Goal: Transaction & Acquisition: Purchase product/service

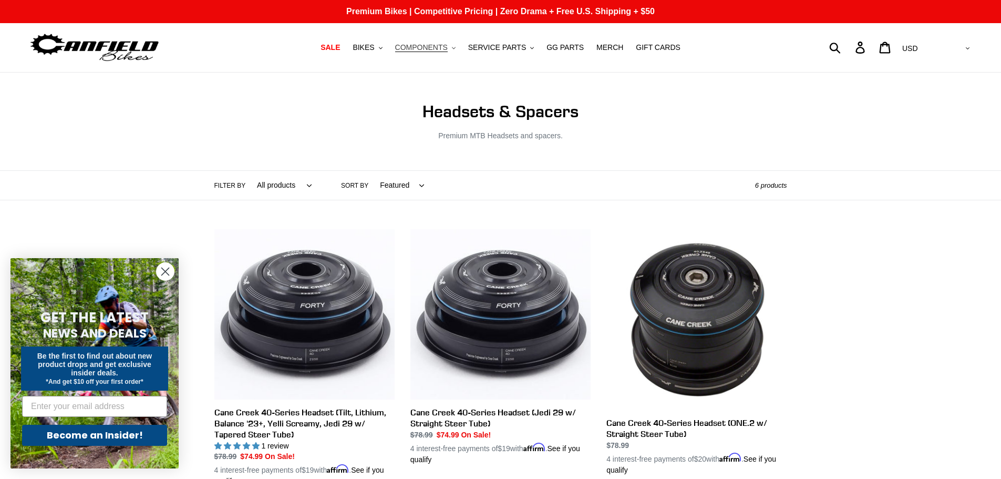
click at [448, 48] on span "COMPONENTS" at bounding box center [421, 47] width 53 height 9
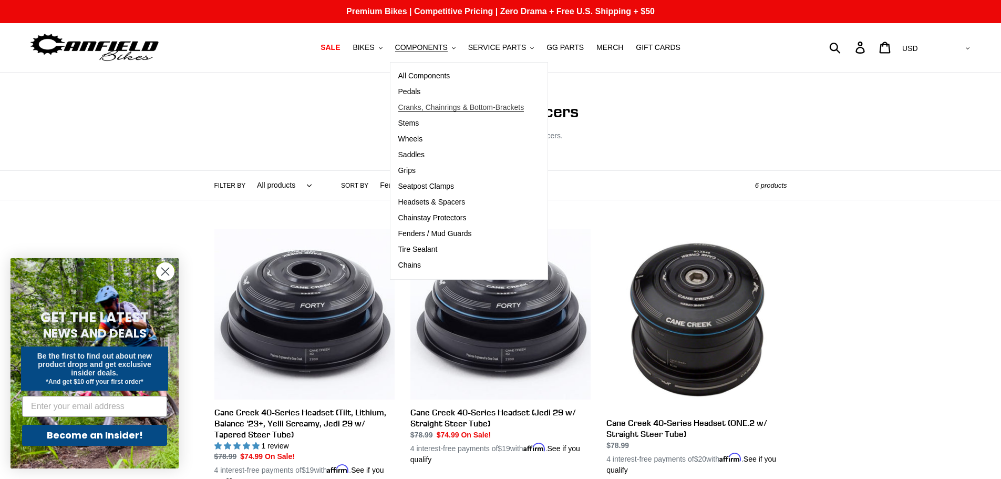
click at [466, 107] on span "Cranks, Chainrings & Bottom-Brackets" at bounding box center [461, 107] width 126 height 9
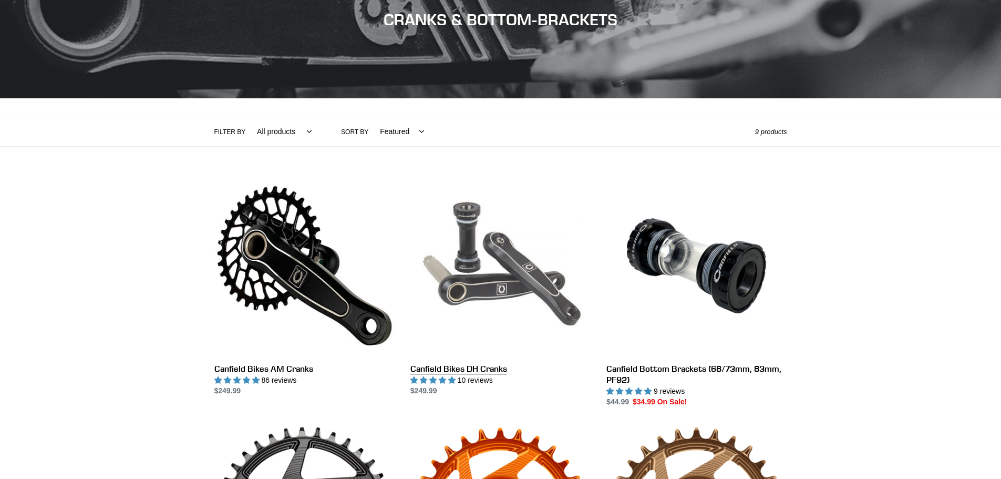
scroll to position [210, 0]
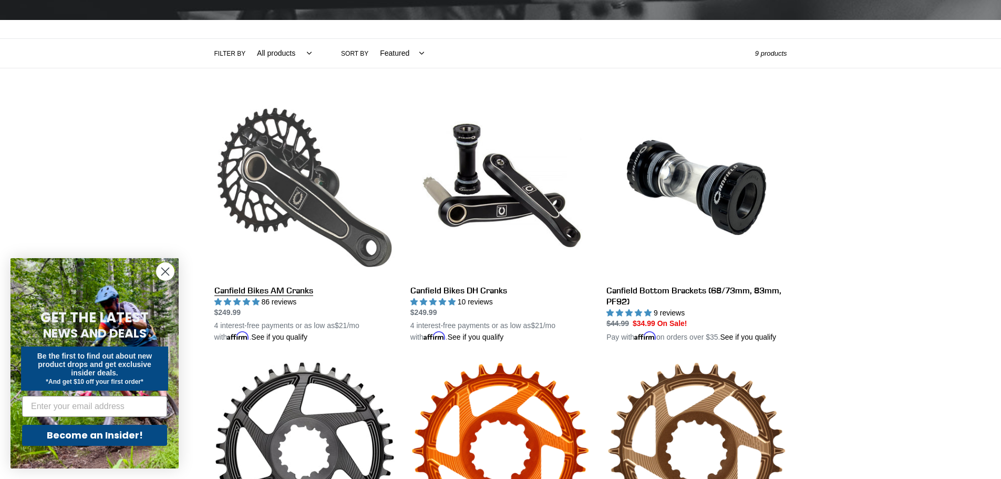
click at [311, 157] on link "Canfield Bikes AM Cranks" at bounding box center [304, 220] width 180 height 246
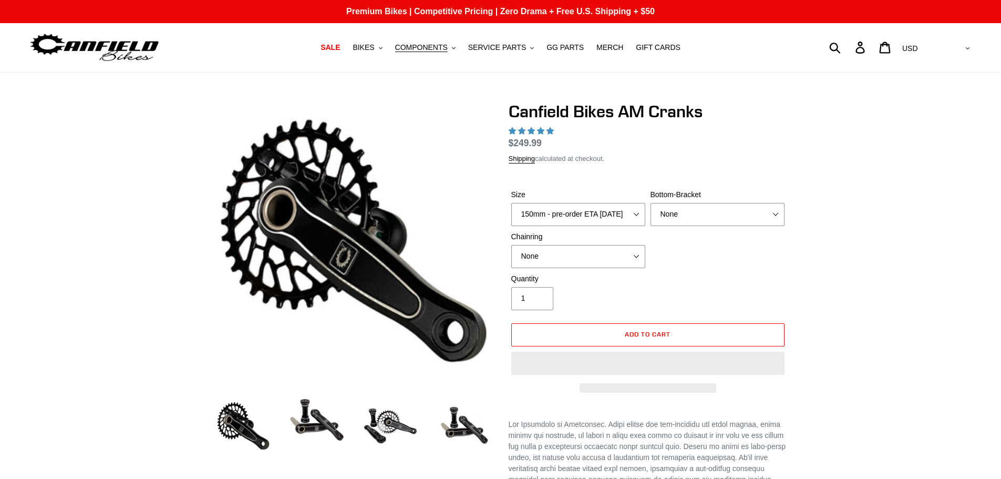
select select "highest-rating"
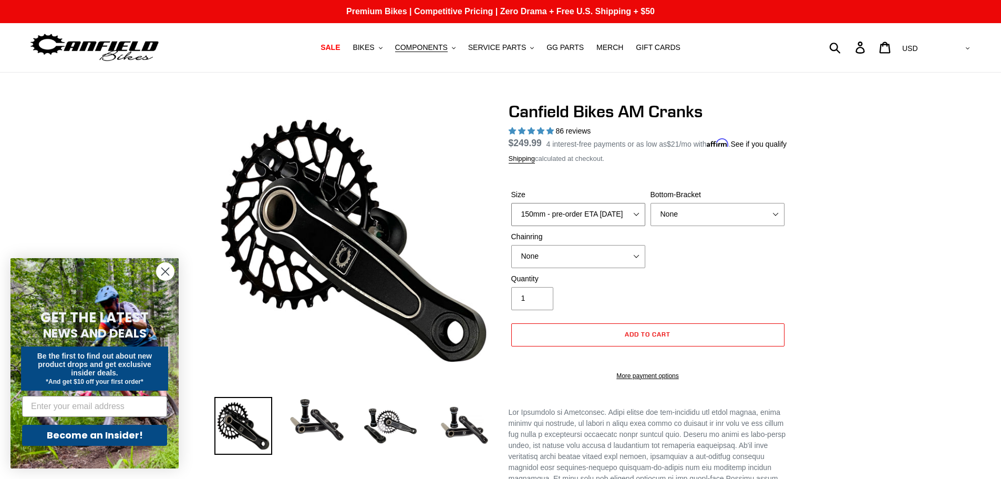
click at [594, 215] on select "150mm - pre-order ETA 9/30/25 155mm - pre-order ETA 9/30/25 160mm - pre-order E…" at bounding box center [578, 214] width 134 height 23
click at [725, 221] on select "None BSA Threaded 68/73mm Press Fit PF92" at bounding box center [718, 214] width 134 height 23
select select "BSA Threaded 68/73mm"
click at [651, 215] on select "None BSA Threaded 68/73mm Press Fit PF92" at bounding box center [718, 214] width 134 height 23
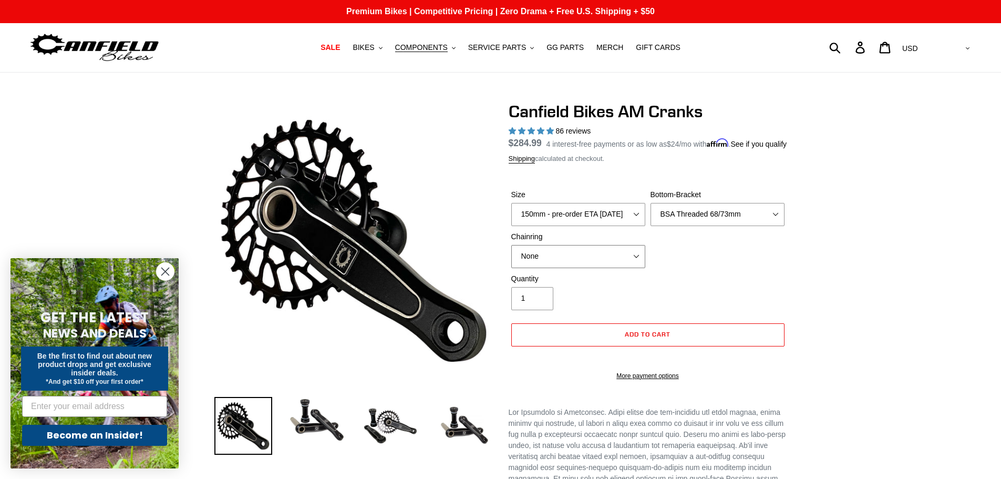
click at [566, 267] on select "None 30t Round (Boost 148) 30t Oval (Boost 148) 32t Round (Boost 148) 32t Oval …" at bounding box center [578, 256] width 134 height 23
select select "32t Round (Boost 148)"
click at [511, 257] on select "None 30t Round (Boost 148) 30t Oval (Boost 148) 32t Round (Boost 148) 32t Oval …" at bounding box center [578, 256] width 134 height 23
click at [386, 47] on button "BIKES .cls-1{fill:#231f20}" at bounding box center [367, 47] width 40 height 14
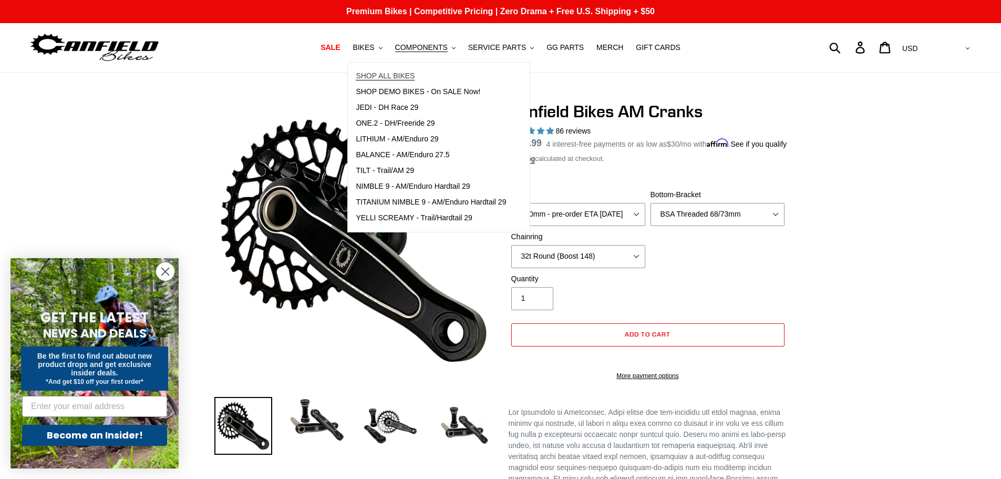
click at [390, 74] on span "SHOP ALL BIKES" at bounding box center [385, 75] width 59 height 9
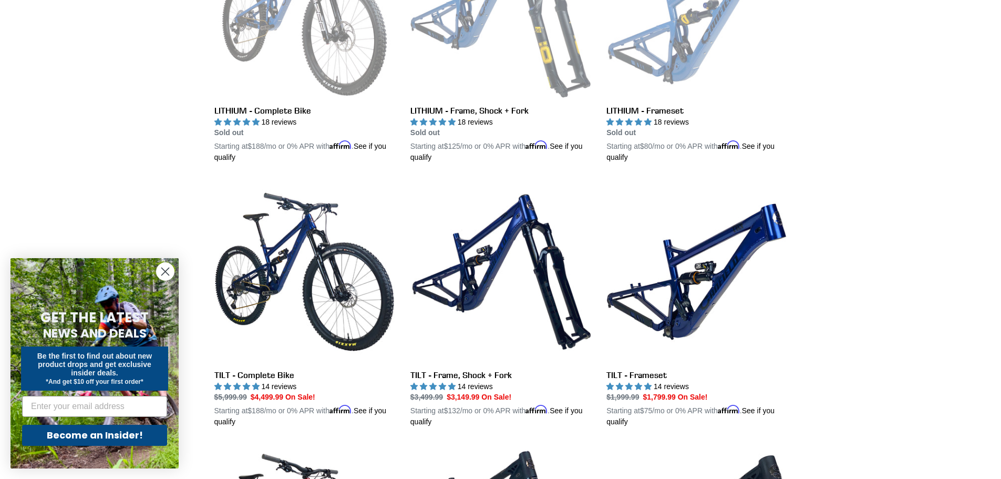
scroll to position [526, 0]
